Goal: Task Accomplishment & Management: Use online tool/utility

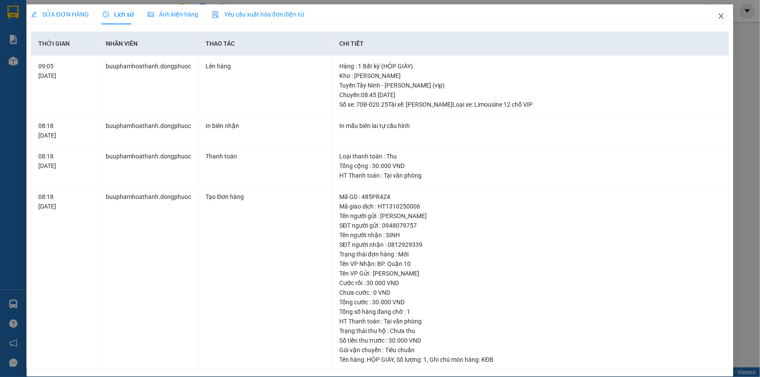
click at [717, 18] on icon "close" at bounding box center [720, 16] width 7 height 7
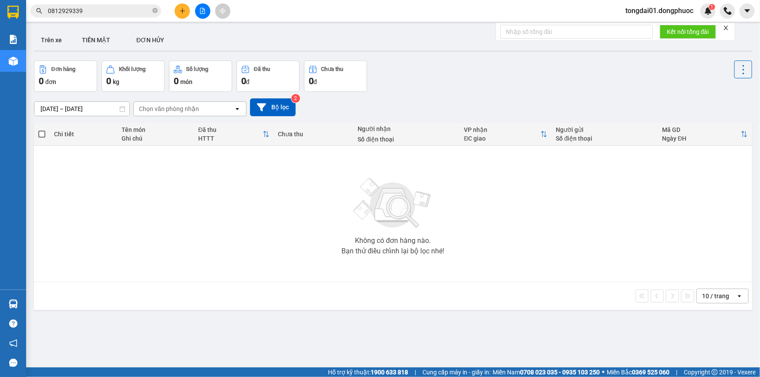
click at [101, 10] on input "0812929339" at bounding box center [99, 11] width 103 height 10
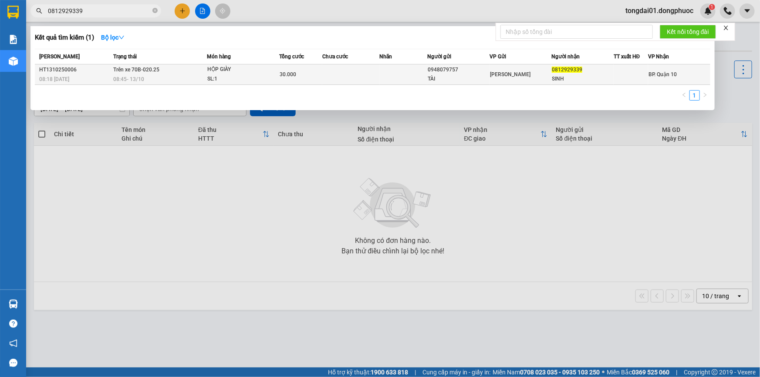
click at [128, 74] on td "Trên xe 70B-020.25 08:45 [DATE]" at bounding box center [158, 74] width 95 height 20
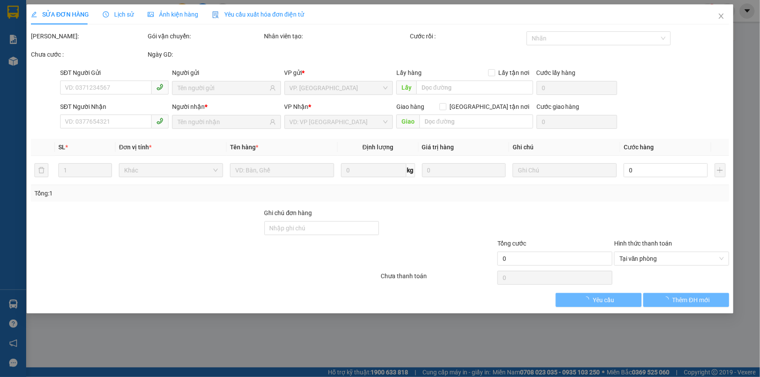
type input "0948079757"
type input "TÀI"
type input "0812929339"
type input "SINH"
type input "30.000"
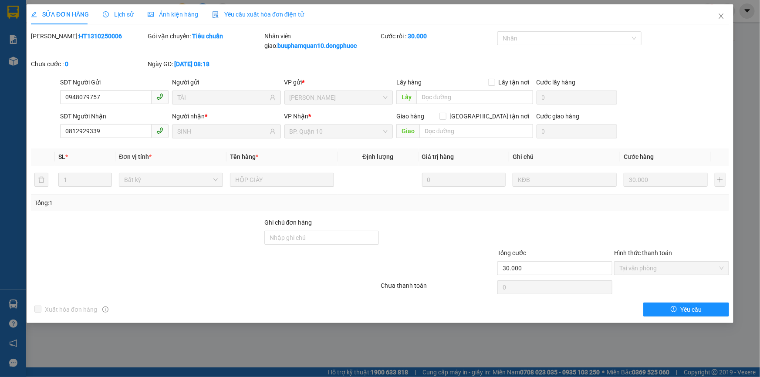
click at [119, 17] on span "Lịch sử" at bounding box center [118, 14] width 31 height 7
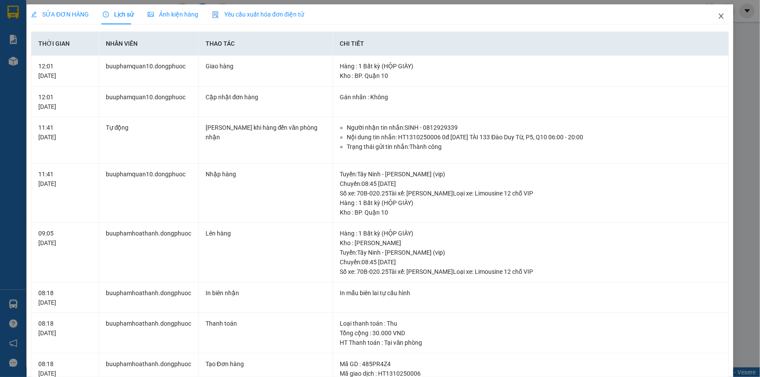
click at [717, 15] on icon "close" at bounding box center [720, 16] width 7 height 7
